Goal: Go to known website: Access a specific website the user already knows

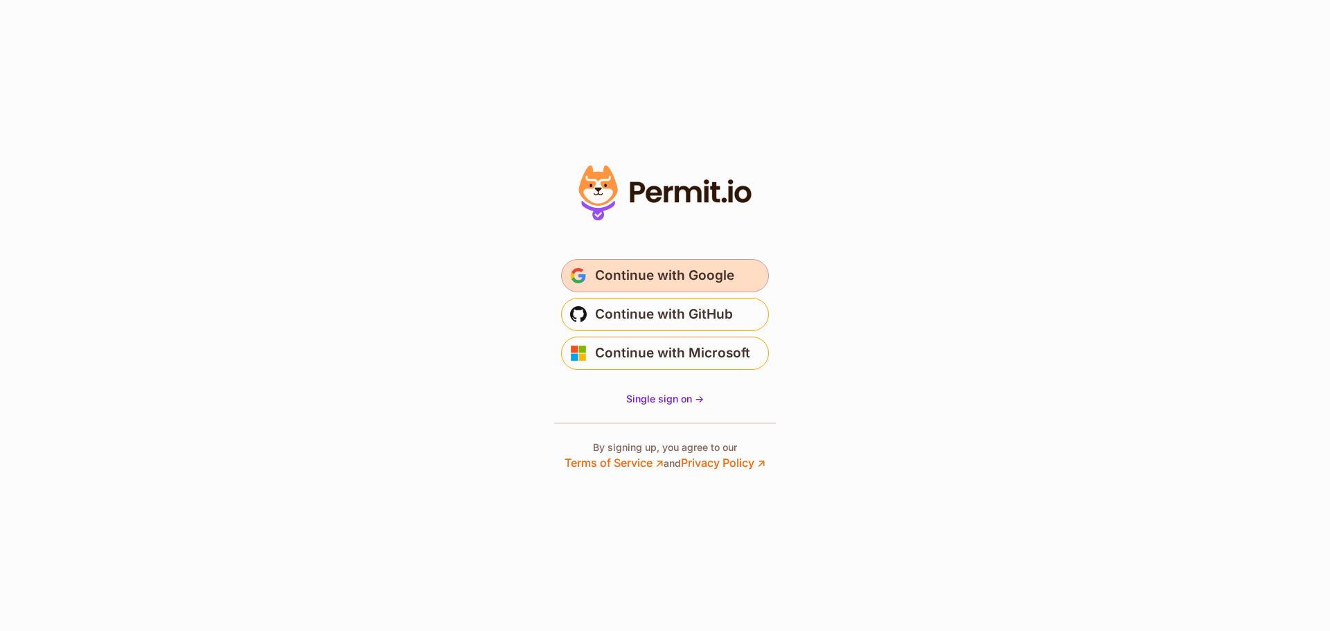
click at [663, 287] on button "Continue with Google" at bounding box center [665, 275] width 208 height 33
